Goal: Transaction & Acquisition: Book appointment/travel/reservation

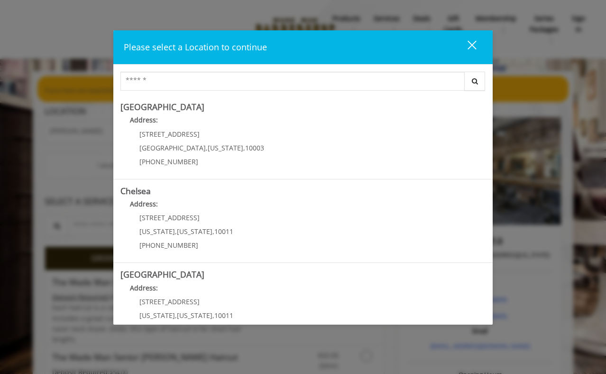
click at [477, 43] on button "close" at bounding box center [466, 46] width 32 height 19
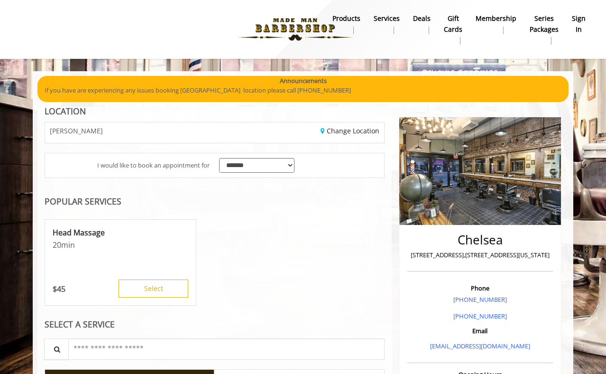
click at [581, 19] on b "sign in" at bounding box center [579, 23] width 14 height 21
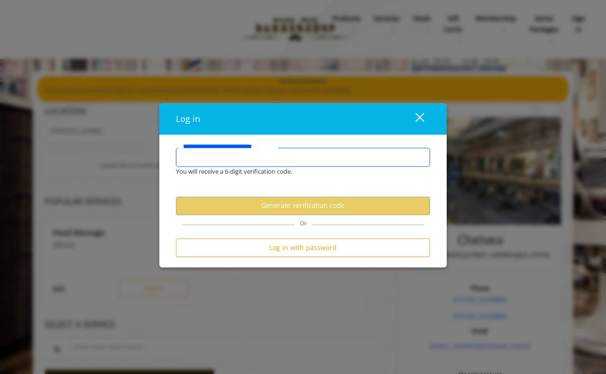
click at [266, 159] on input "**********" at bounding box center [303, 157] width 254 height 19
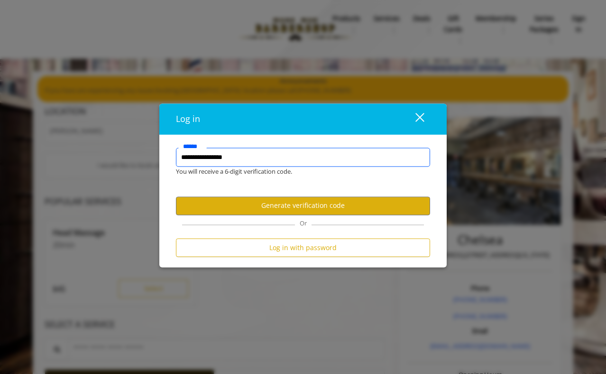
type input "**********"
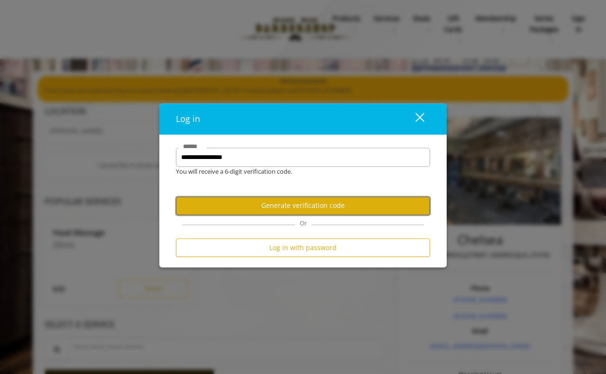
click at [317, 205] on button "Generate verification code" at bounding box center [303, 205] width 254 height 18
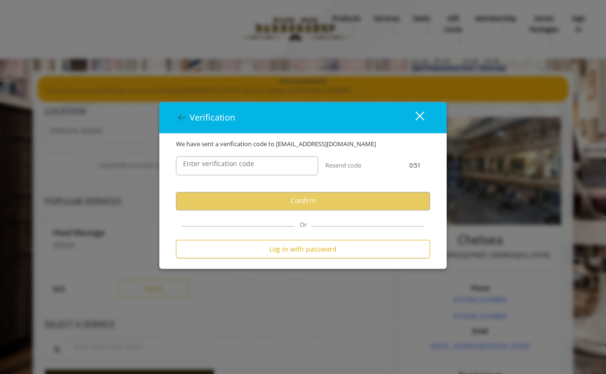
click at [245, 165] on label "Enter verification code" at bounding box center [218, 163] width 81 height 10
click at [245, 165] on input "Enter verification code" at bounding box center [247, 165] width 142 height 19
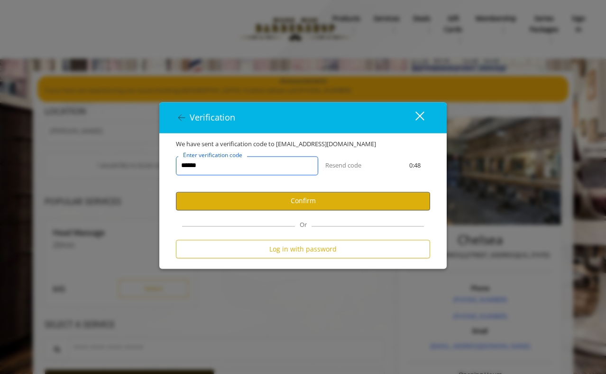
type input "******"
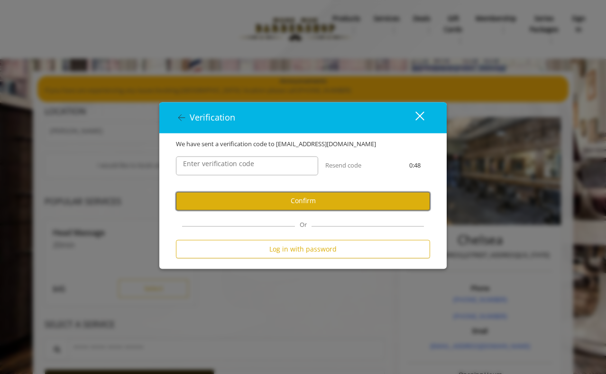
click at [302, 200] on button "Confirm" at bounding box center [303, 201] width 254 height 18
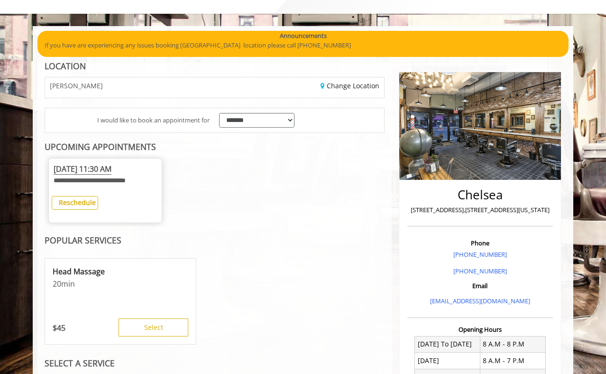
scroll to position [47, 0]
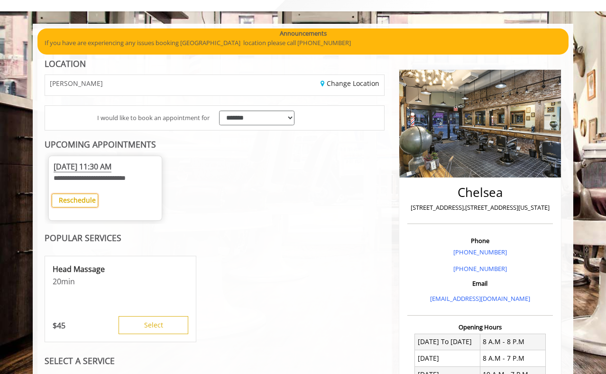
click at [92, 200] on b "Reschedule" at bounding box center [77, 199] width 37 height 9
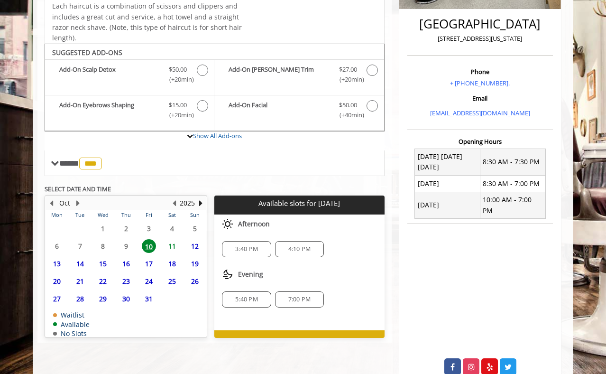
scroll to position [256, 0]
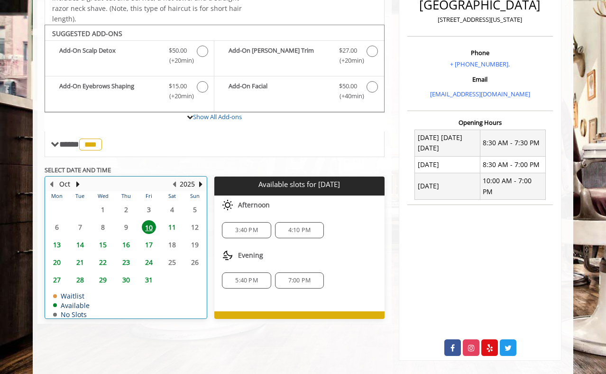
click at [193, 228] on table "Mon Tue Wed Thu Fri Sat Sun 29 30 1 2 3 4 5 6 7 8 9 10 11 12 13 14 15 16 17 18 …" at bounding box center [126, 254] width 161 height 127
click at [194, 225] on table "Mon Tue Wed Thu Fri Sat Sun 29 30 1 2 3 4 5 6 7 8 9 10 11 12 13 14 15 16 17 18 …" at bounding box center [126, 254] width 161 height 127
click at [149, 227] on span "10" at bounding box center [149, 227] width 14 height 14
click at [80, 245] on span "14" at bounding box center [80, 245] width 14 height 14
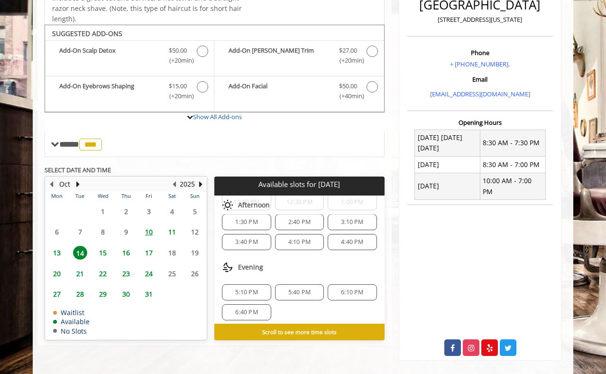
scroll to position [102, 0]
click at [343, 287] on span "6:10 PM" at bounding box center [352, 288] width 22 height 8
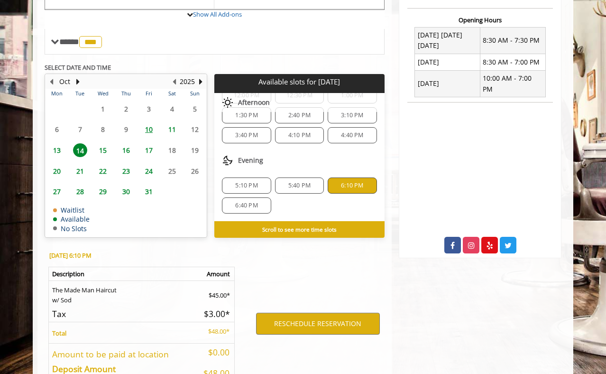
scroll to position [422, 0]
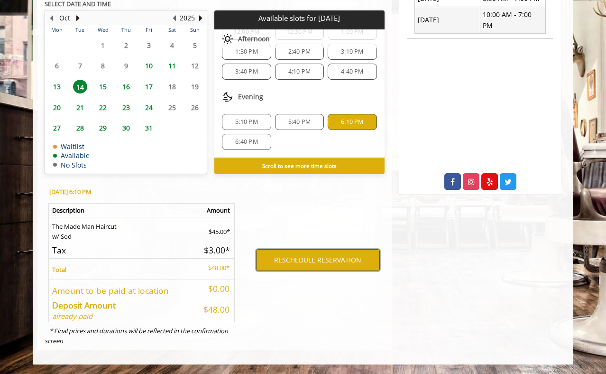
click at [317, 259] on button "RESCHEDULE RESERVATION" at bounding box center [318, 260] width 124 height 22
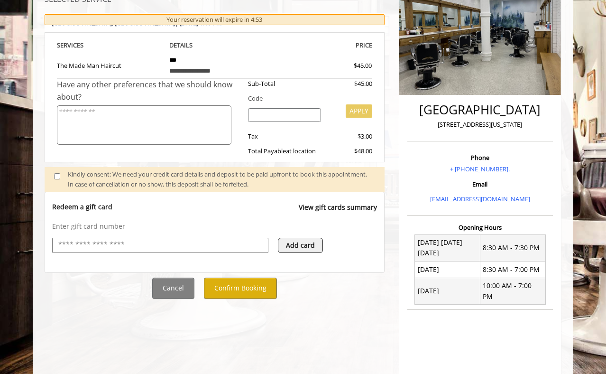
scroll to position [152, 0]
click at [252, 289] on button "Confirm Booking" at bounding box center [240, 287] width 73 height 21
